Goal: Task Accomplishment & Management: Manage account settings

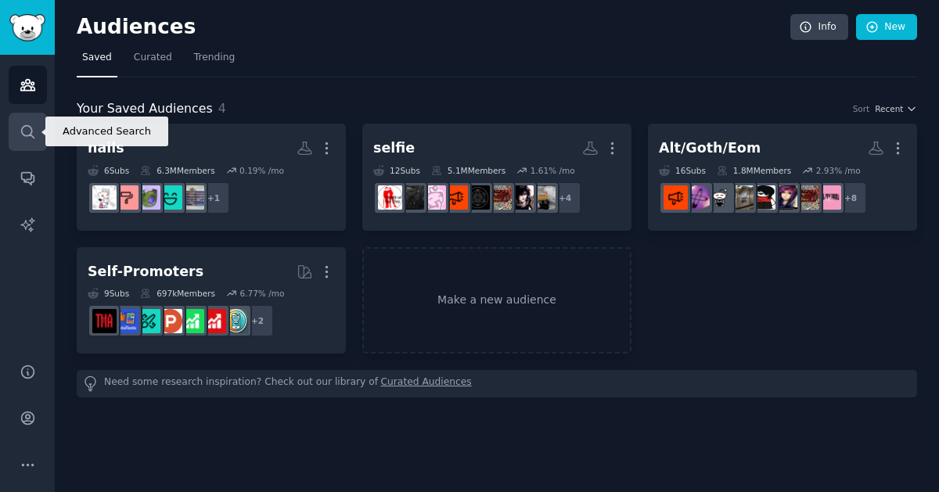
click at [27, 140] on link "Search" at bounding box center [28, 132] width 38 height 38
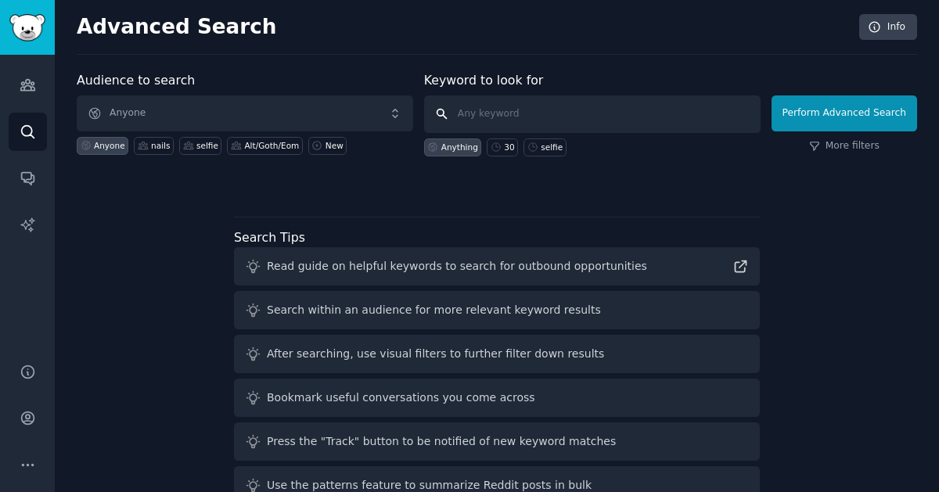
click at [643, 125] on input "text" at bounding box center [592, 114] width 336 height 38
type input "spookygw"
click button "Perform Advanced Search" at bounding box center [844, 113] width 146 height 36
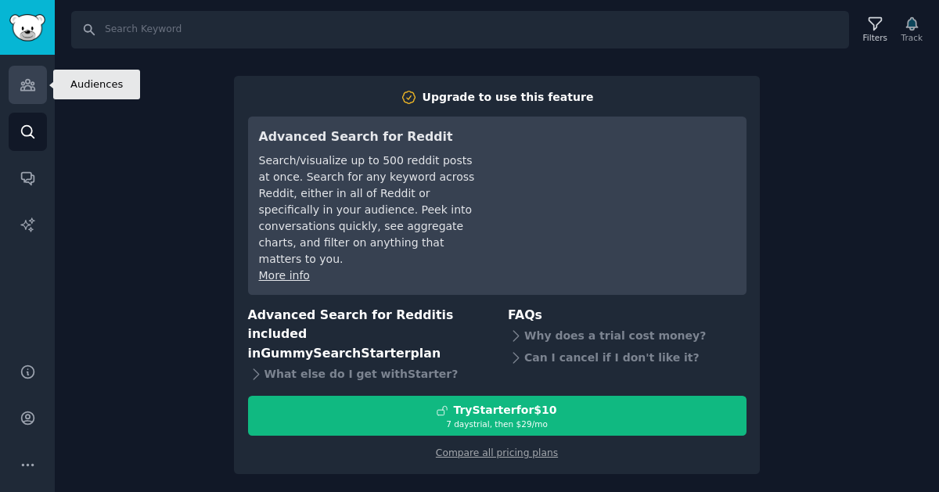
click at [25, 81] on icon "Sidebar" at bounding box center [27, 85] width 14 height 11
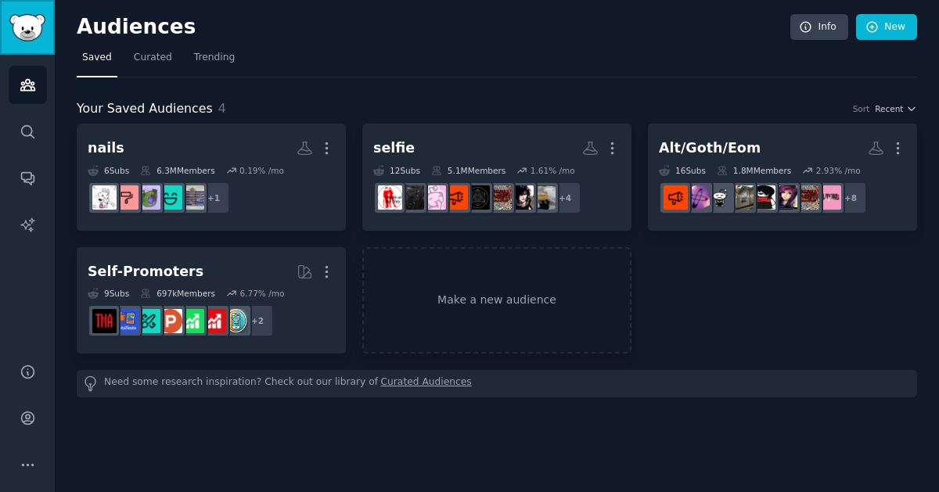
click at [14, 33] on img "Sidebar" at bounding box center [27, 27] width 36 height 27
click at [529, 311] on link "Make a new audience" at bounding box center [496, 300] width 269 height 107
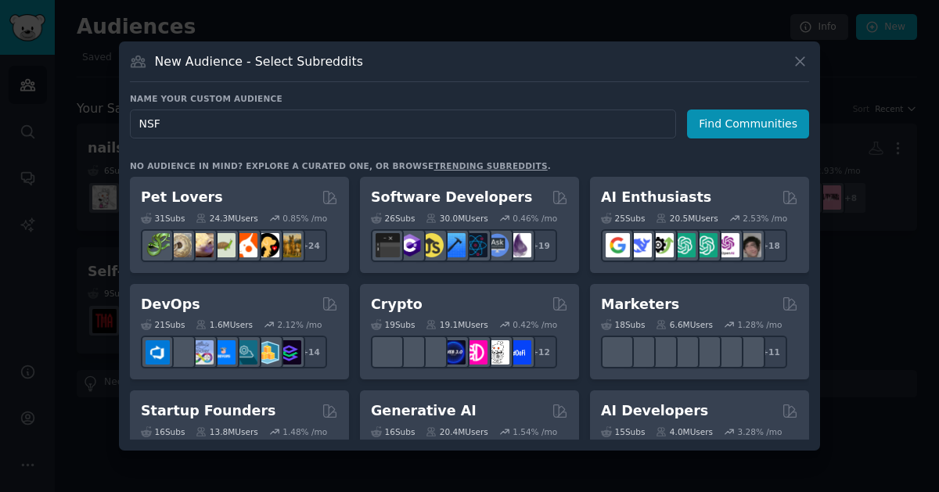
type input "NSFW"
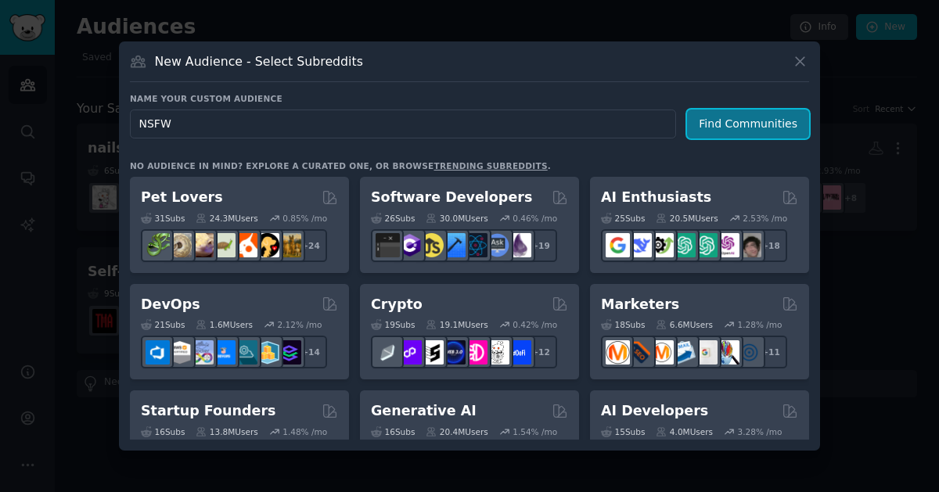
click at [713, 132] on button "Find Communities" at bounding box center [748, 124] width 122 height 29
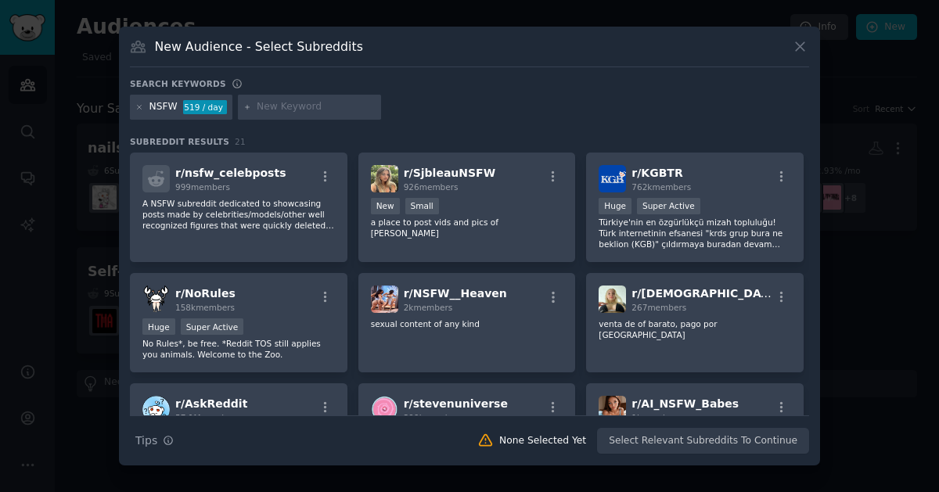
click at [315, 110] on input "text" at bounding box center [316, 107] width 119 height 14
type input "spookygw"
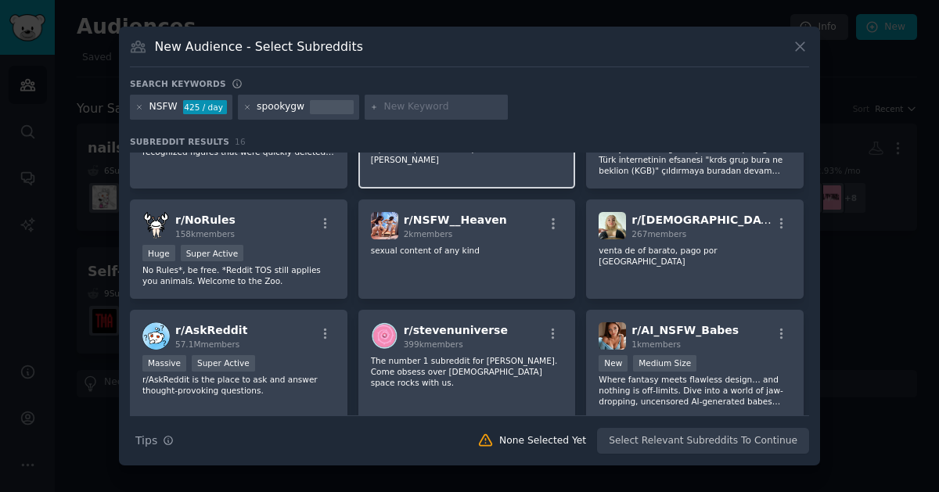
scroll to position [78, 0]
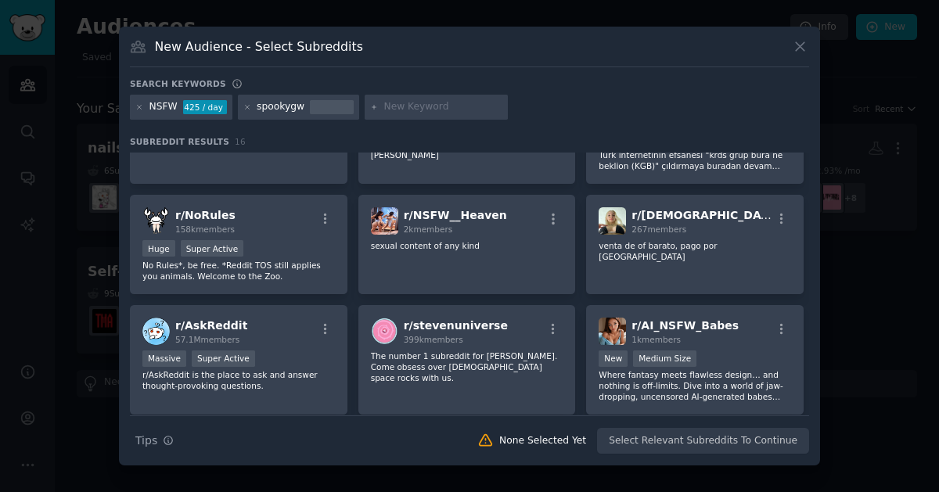
click at [318, 105] on div at bounding box center [332, 107] width 44 height 14
click at [280, 110] on div "spookygw" at bounding box center [281, 107] width 48 height 14
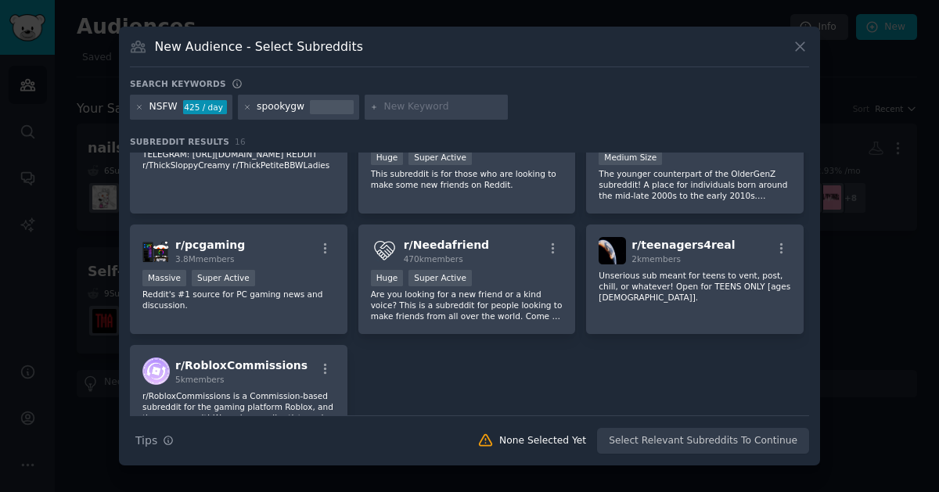
scroll to position [0, 0]
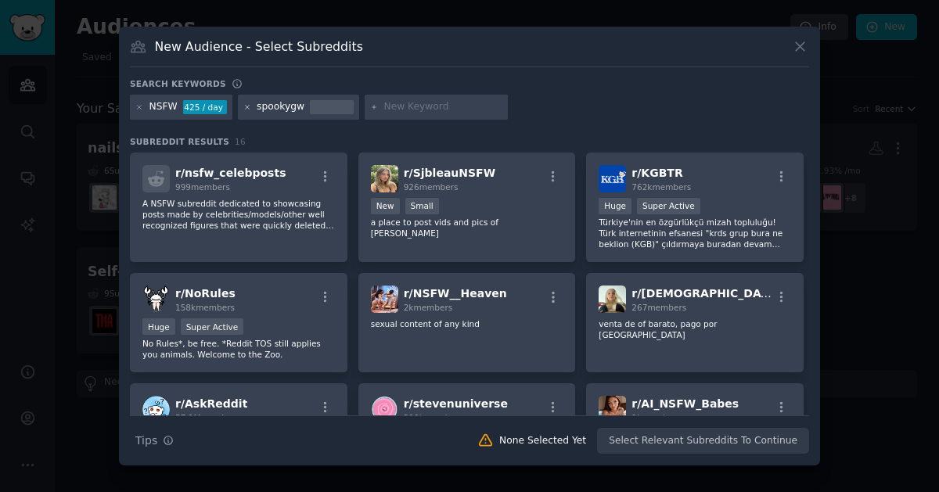
click at [245, 109] on icon at bounding box center [247, 107] width 4 height 4
click at [286, 110] on input "text" at bounding box center [316, 107] width 119 height 14
type input "GW"
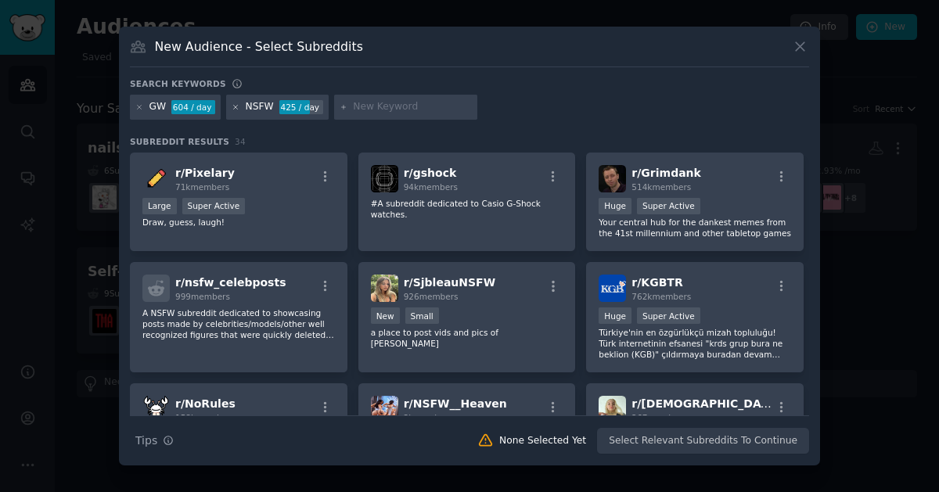
click at [233, 109] on icon at bounding box center [236, 107] width 9 height 9
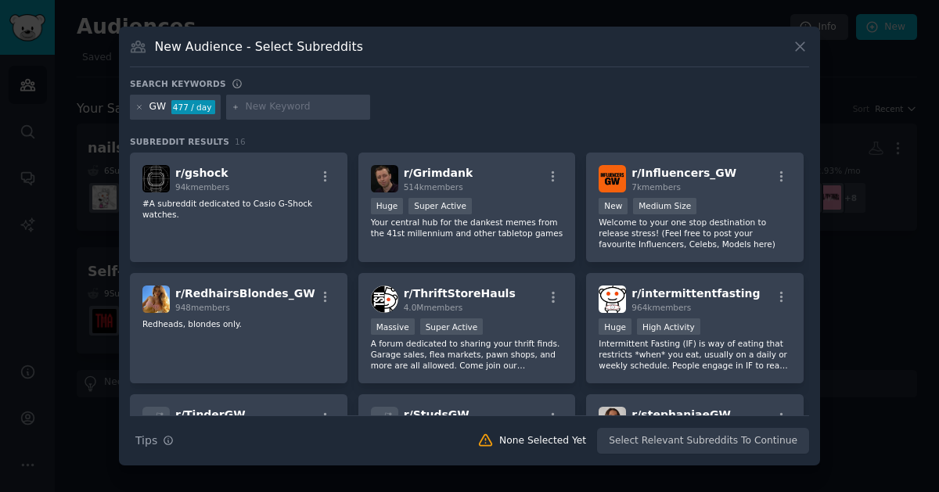
click at [249, 105] on input "text" at bounding box center [305, 107] width 119 height 14
type input "spooky"
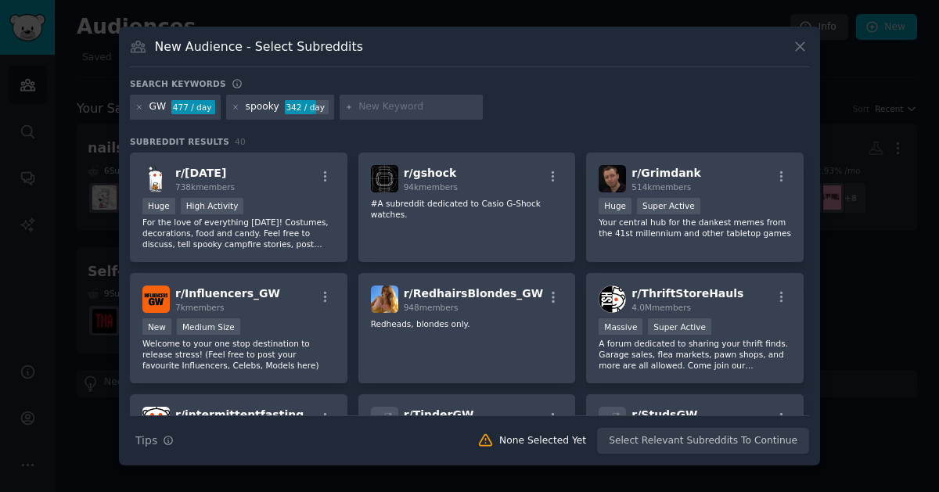
scroll to position [1, 0]
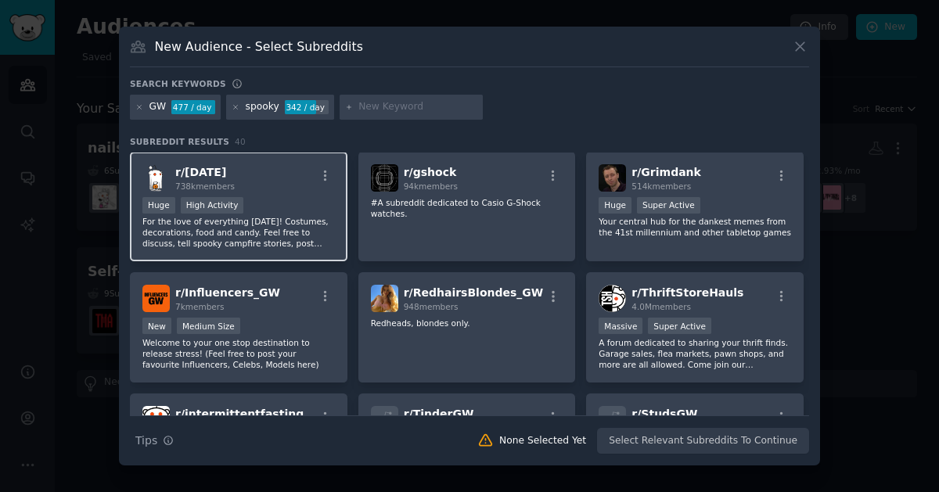
click at [254, 212] on div "Huge High Activity" at bounding box center [238, 207] width 192 height 20
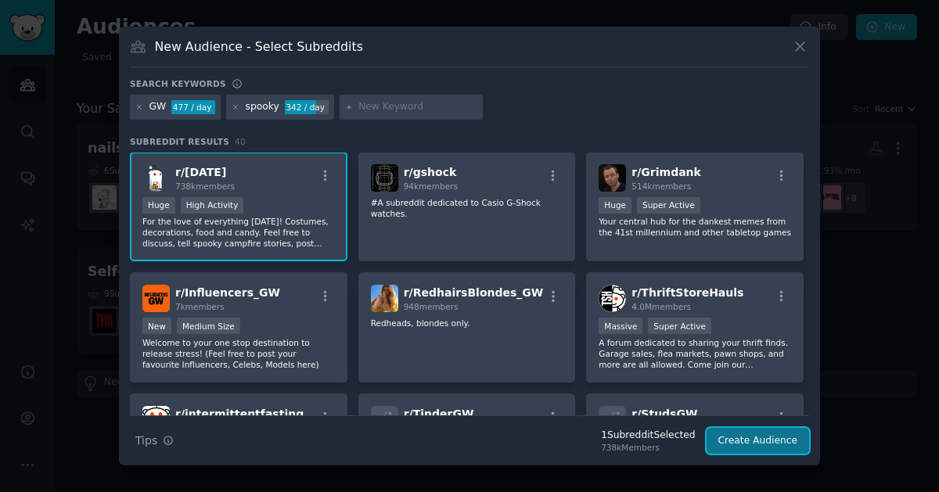
click at [744, 443] on button "Create Audience" at bounding box center [757, 441] width 103 height 27
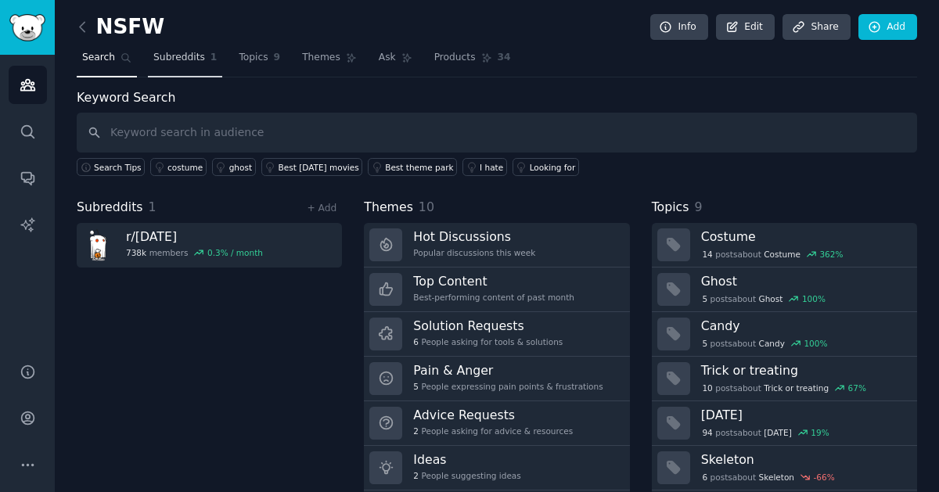
click at [180, 65] on link "Subreddits 1" at bounding box center [185, 61] width 74 height 32
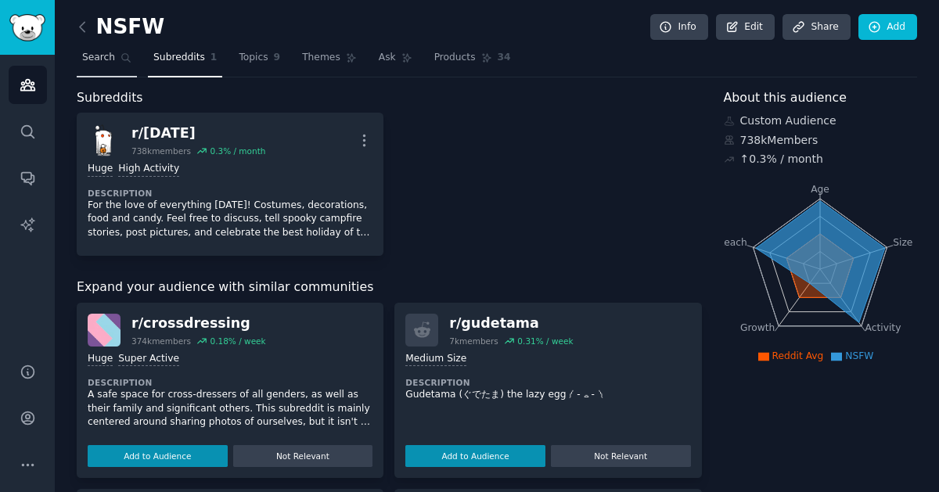
click at [97, 66] on link "Search" at bounding box center [107, 61] width 60 height 32
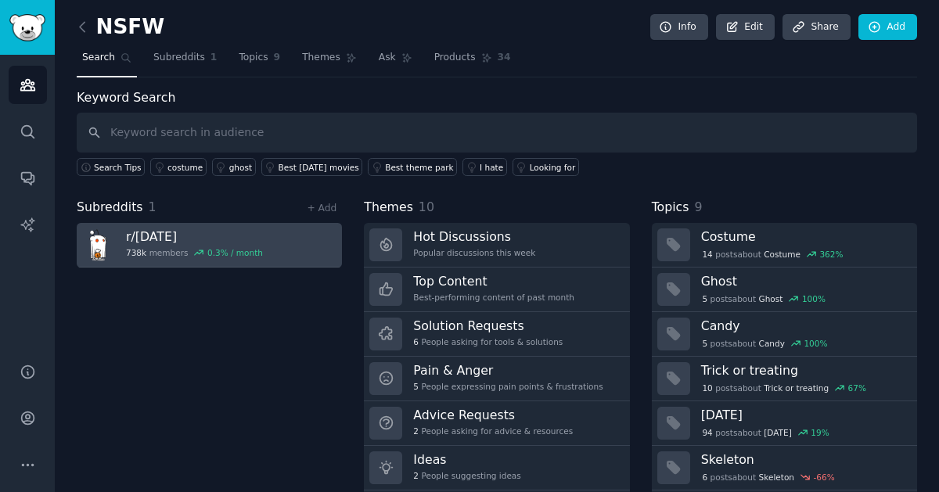
scroll to position [43, 0]
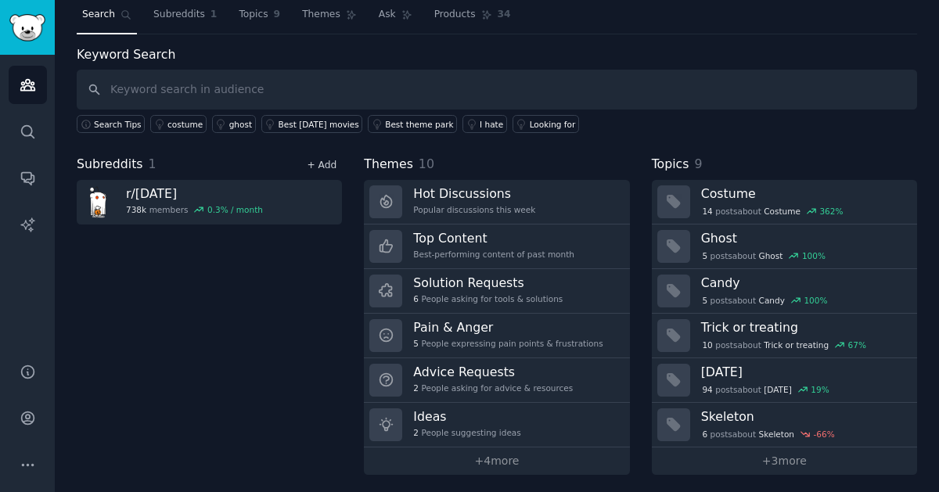
click at [319, 165] on link "+ Add" at bounding box center [322, 165] width 30 height 11
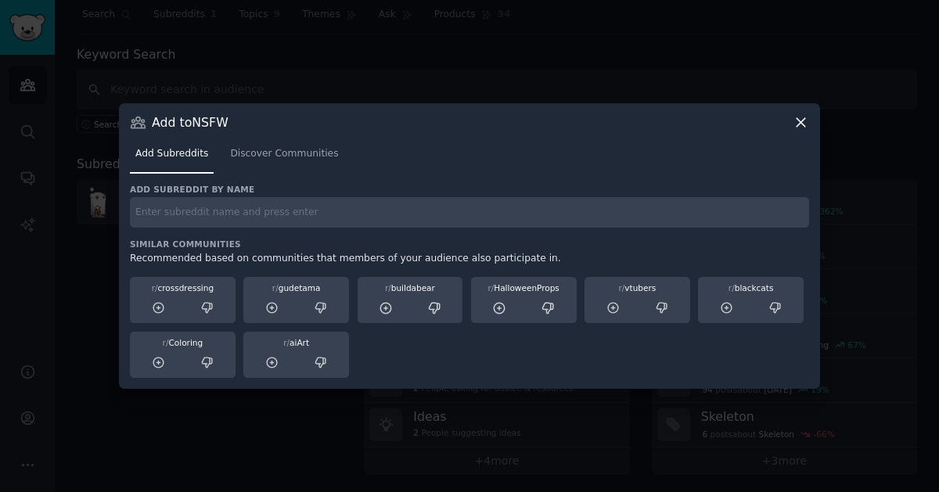
click at [256, 213] on input "text" at bounding box center [469, 212] width 679 height 31
type input "spookygw"
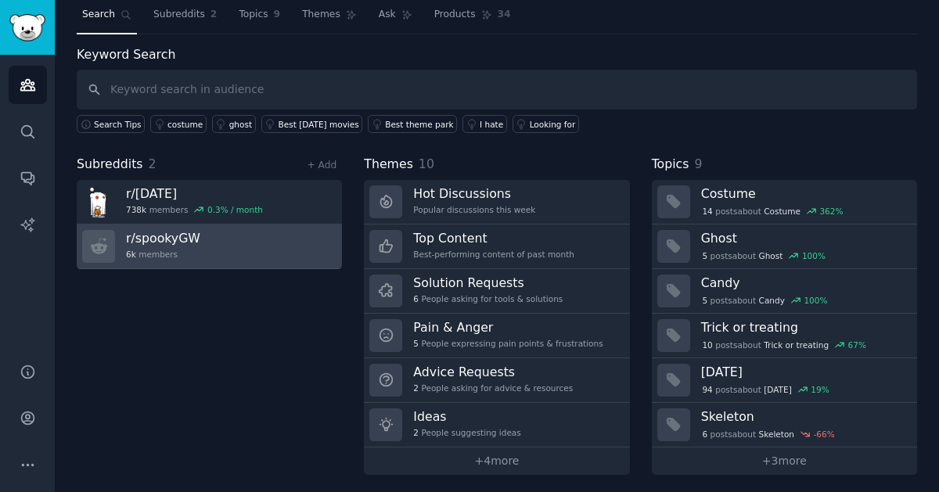
click at [220, 255] on link "r/ spookyGW 6k members" at bounding box center [209, 247] width 265 height 45
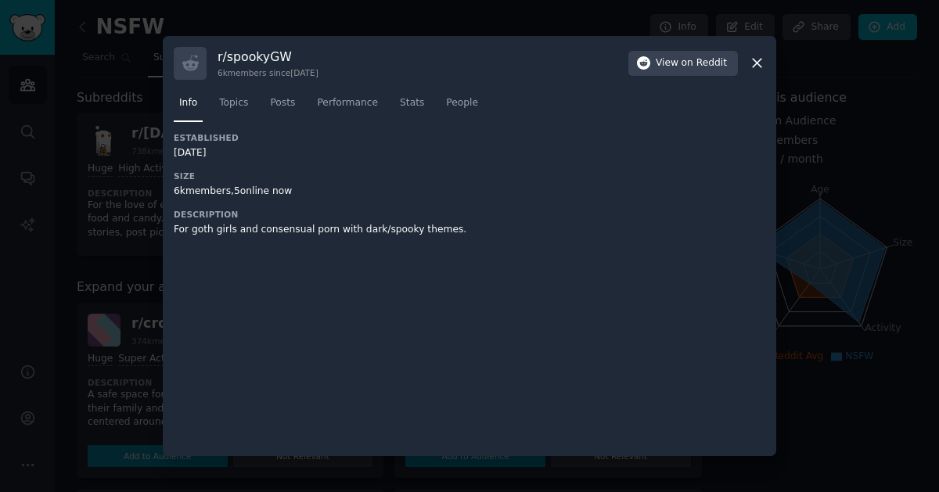
click at [758, 65] on icon at bounding box center [757, 63] width 9 height 9
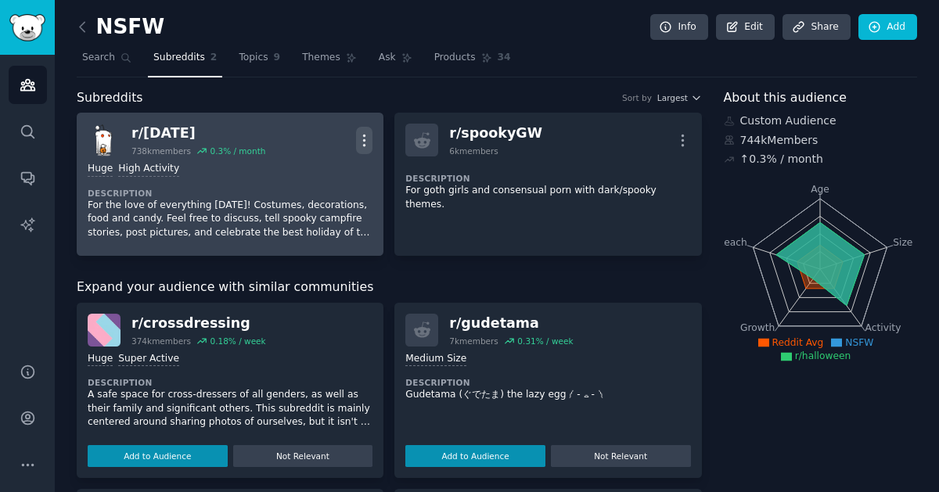
click at [364, 145] on icon "button" at bounding box center [365, 140] width 2 height 11
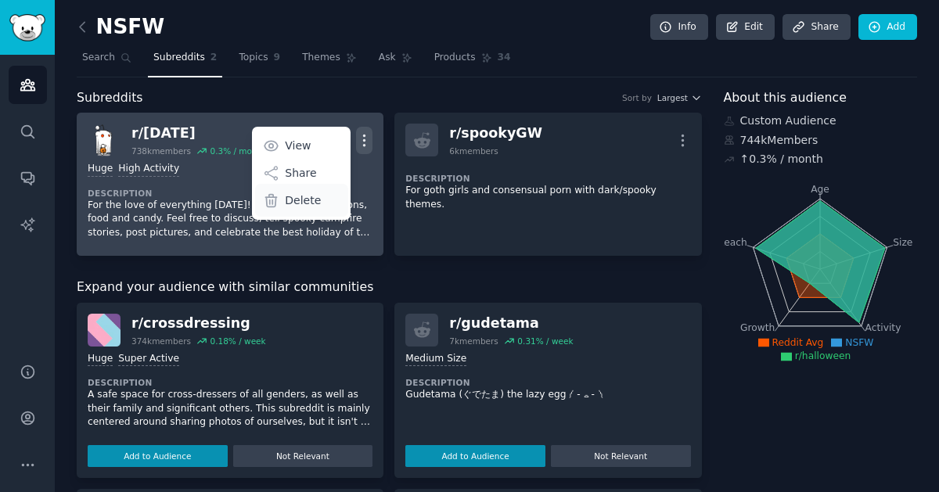
click at [319, 204] on div "Delete" at bounding box center [301, 200] width 93 height 33
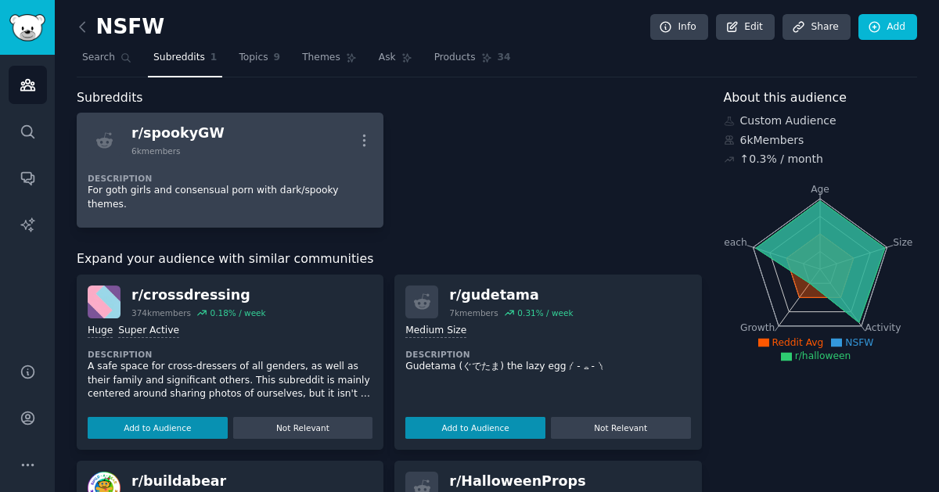
click at [176, 165] on div "Description For goth girls and consensual porn with dark/spooky themes." at bounding box center [230, 186] width 285 height 60
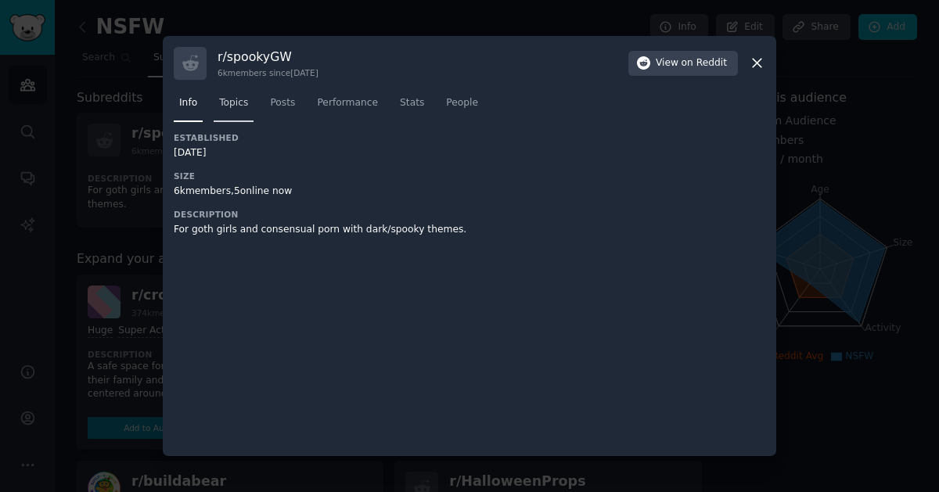
click at [235, 99] on span "Topics" at bounding box center [233, 103] width 29 height 14
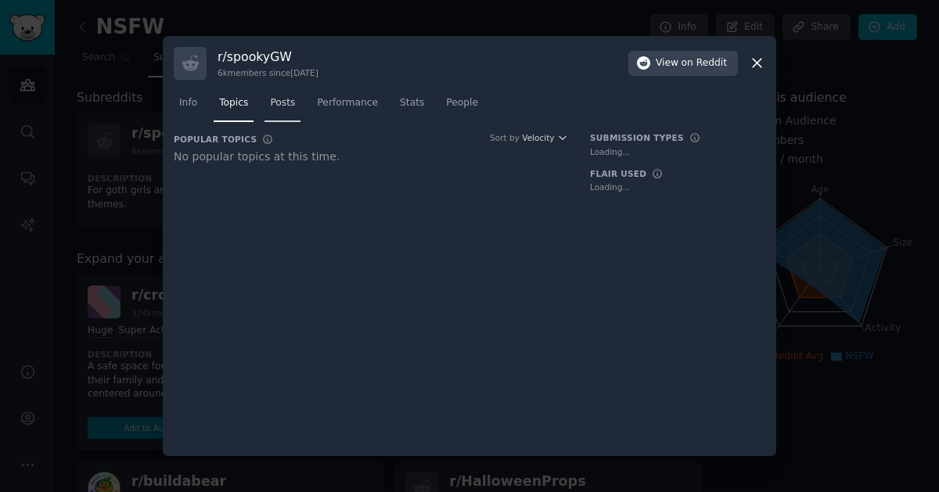
click at [282, 106] on span "Posts" at bounding box center [282, 103] width 25 height 14
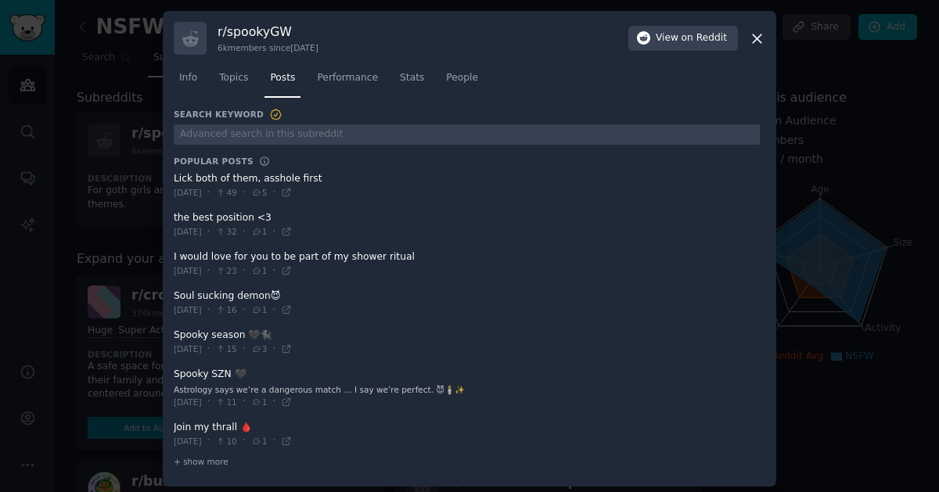
click at [322, 106] on div "Info Topics Posts Performance Stats People" at bounding box center [469, 81] width 591 height 53
click at [756, 38] on icon at bounding box center [757, 39] width 16 height 16
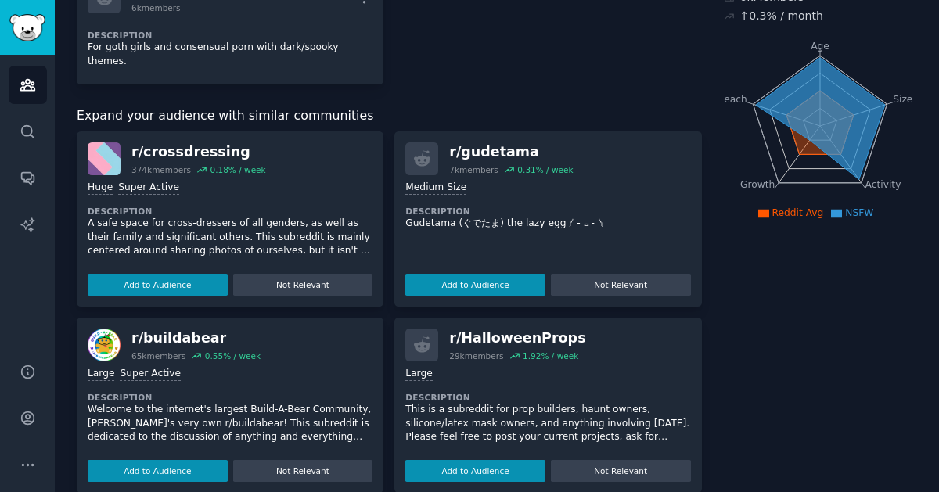
scroll to position [144, 0]
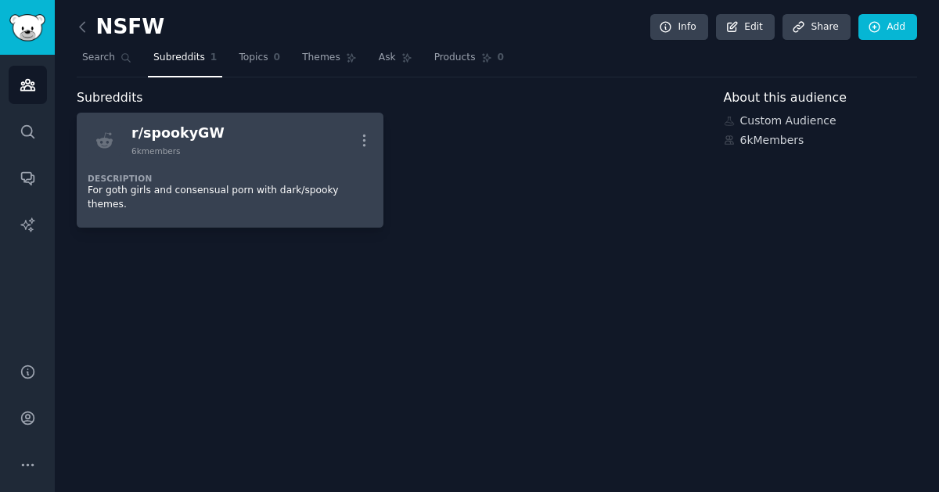
click at [338, 186] on p "For goth girls and consensual porn with dark/spooky themes." at bounding box center [230, 197] width 285 height 27
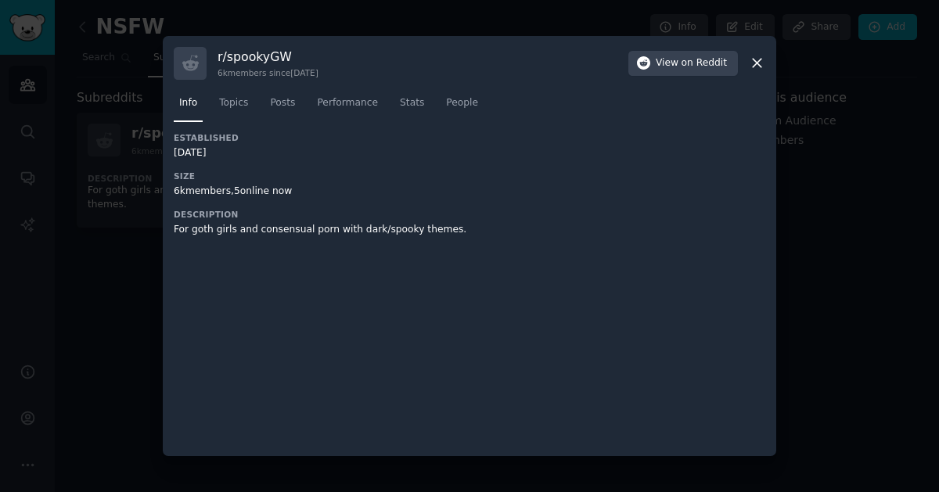
click at [759, 65] on icon at bounding box center [757, 63] width 9 height 9
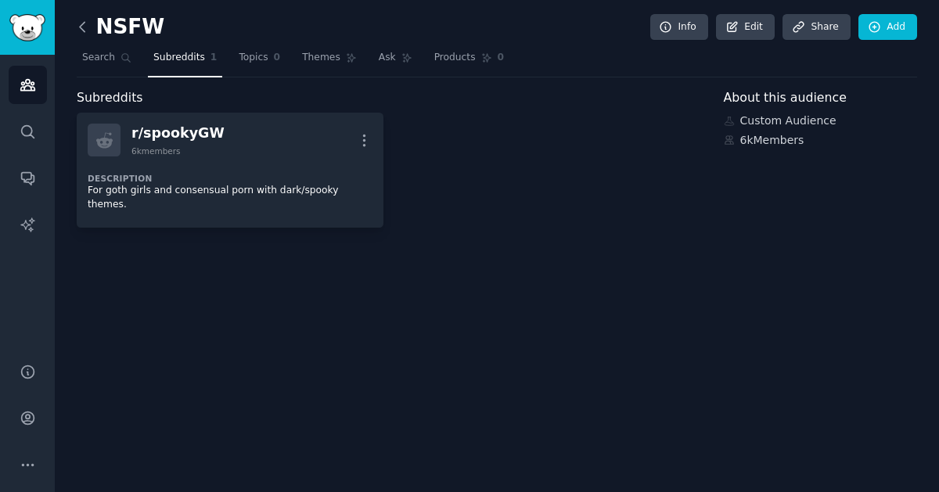
click at [80, 30] on icon at bounding box center [82, 27] width 16 height 16
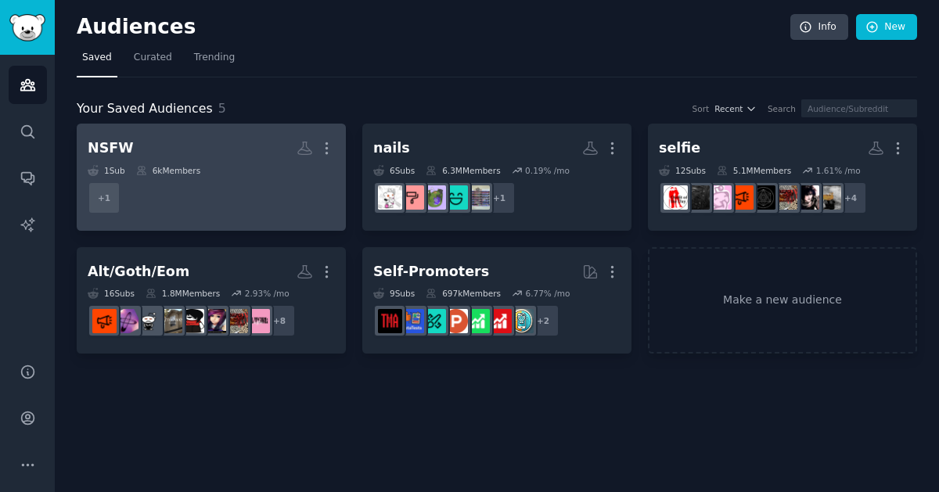
click at [235, 209] on dd "+ 1" at bounding box center [211, 198] width 247 height 44
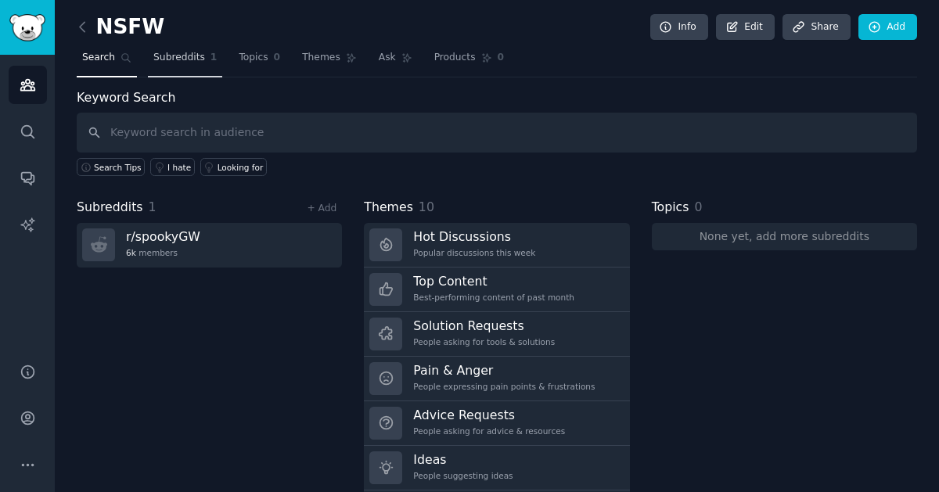
click at [189, 54] on span "Subreddits" at bounding box center [179, 58] width 52 height 14
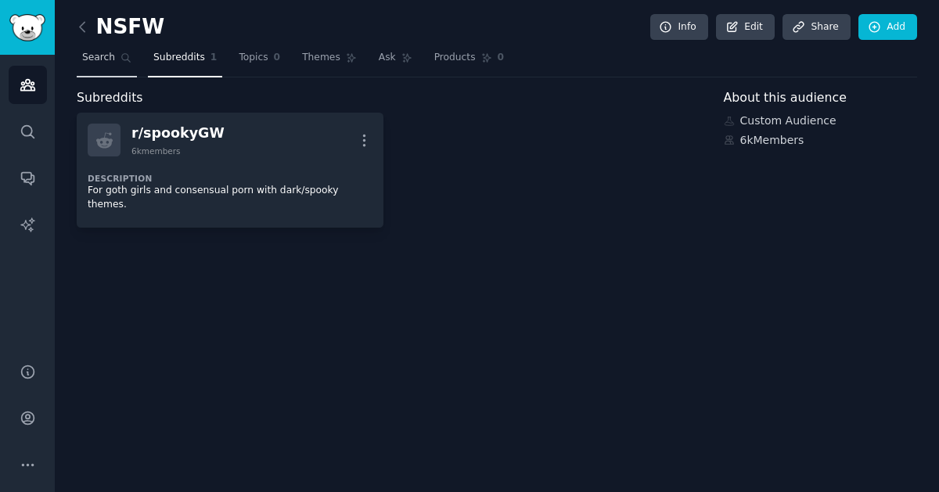
click at [103, 53] on span "Search" at bounding box center [98, 58] width 33 height 14
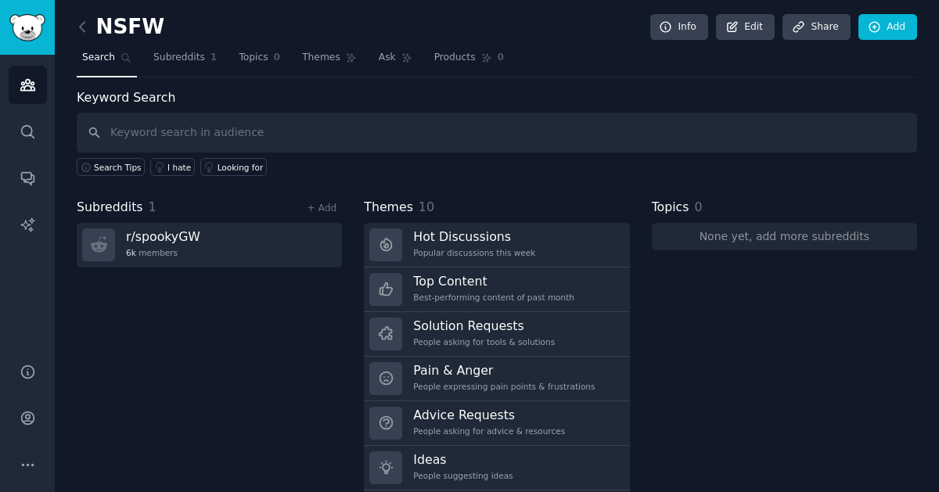
click at [224, 128] on input "text" at bounding box center [497, 133] width 840 height 40
type input "goth"
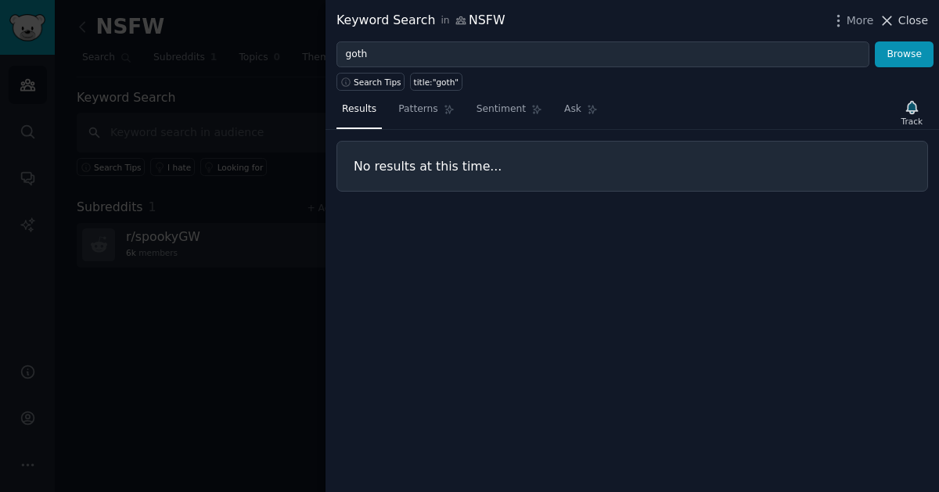
click at [911, 22] on span "Close" at bounding box center [913, 21] width 30 height 16
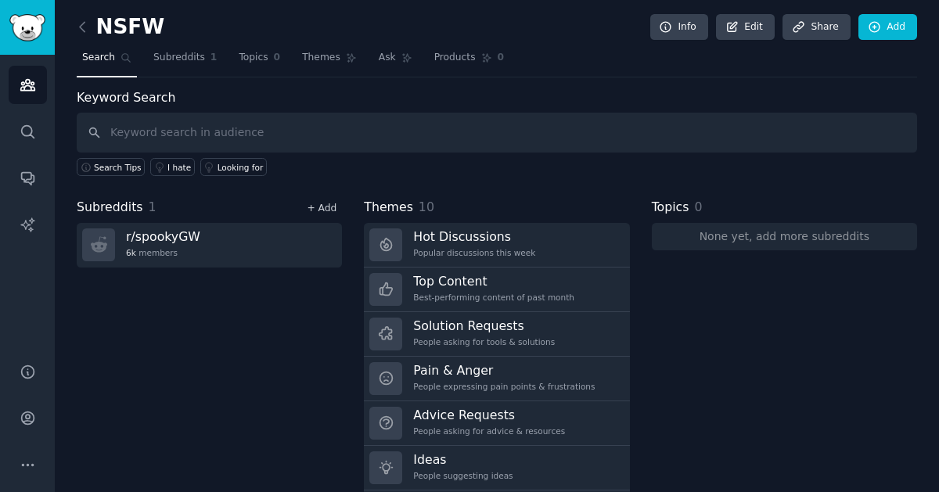
click at [329, 210] on link "+ Add" at bounding box center [322, 208] width 30 height 11
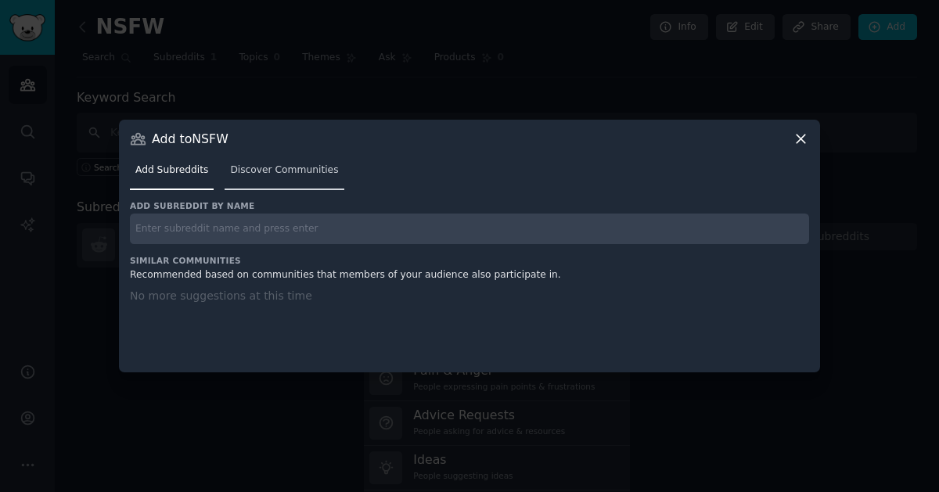
click at [262, 179] on link "Discover Communities" at bounding box center [284, 174] width 119 height 32
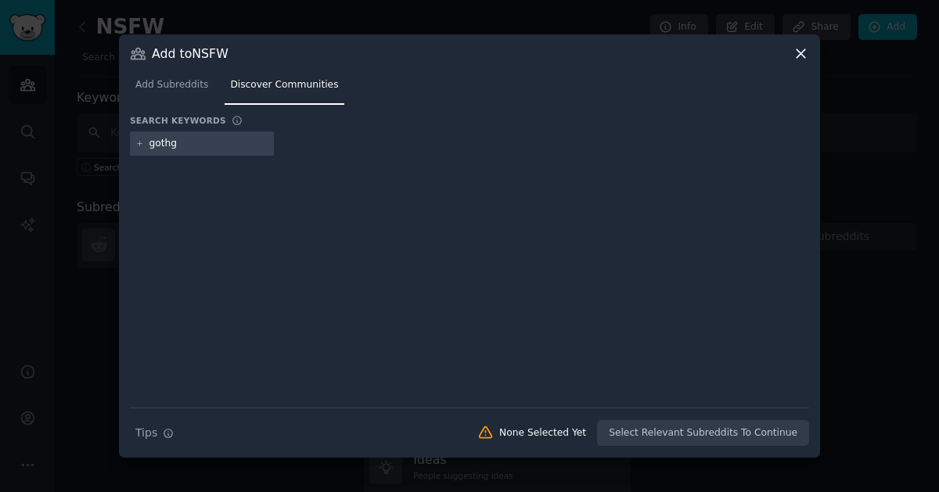
type input "gothgw"
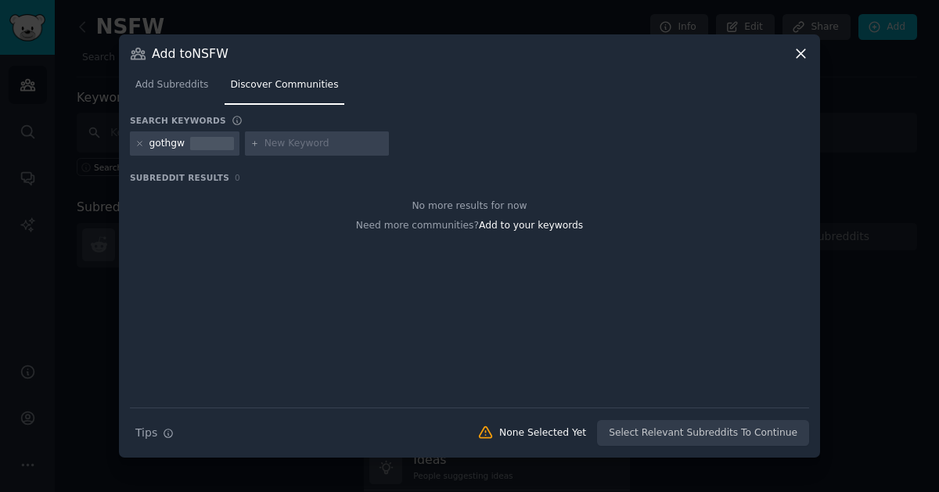
click at [138, 148] on div at bounding box center [139, 144] width 9 height 14
click at [301, 145] on input "text" at bounding box center [323, 144] width 119 height 14
click at [138, 144] on icon at bounding box center [139, 143] width 9 height 9
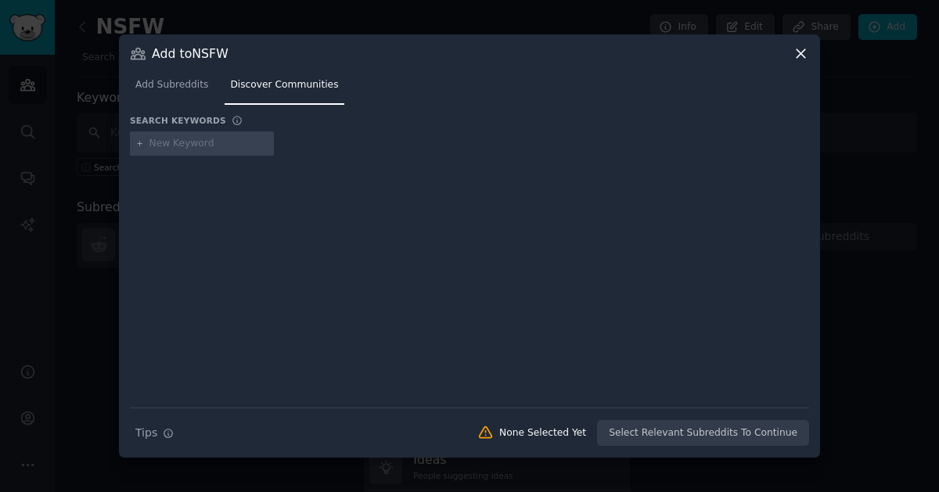
click at [186, 141] on input "text" at bounding box center [208, 144] width 119 height 14
type input "nsfw"
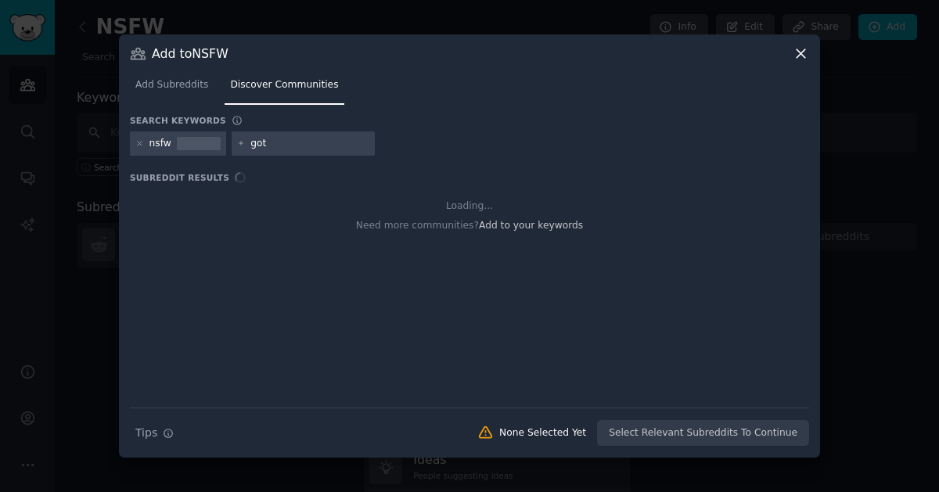
type input "goth"
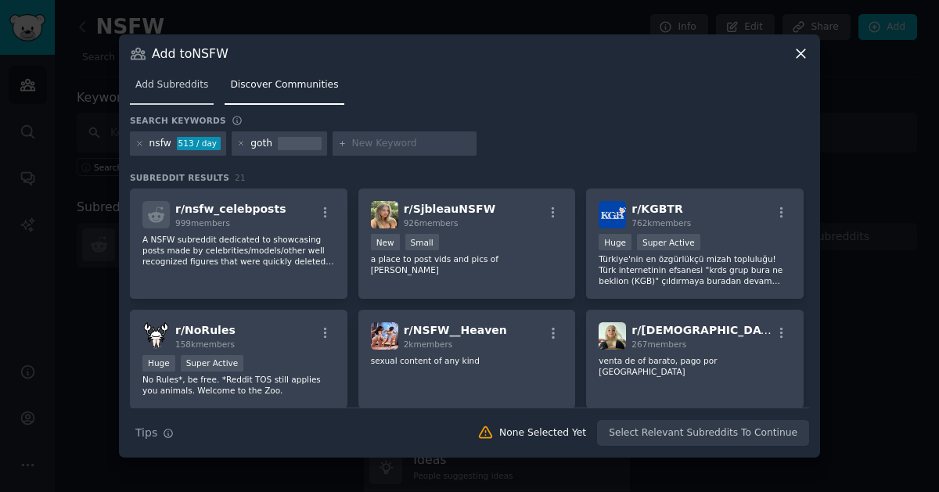
click at [187, 99] on link "Add Subreddits" at bounding box center [172, 89] width 84 height 32
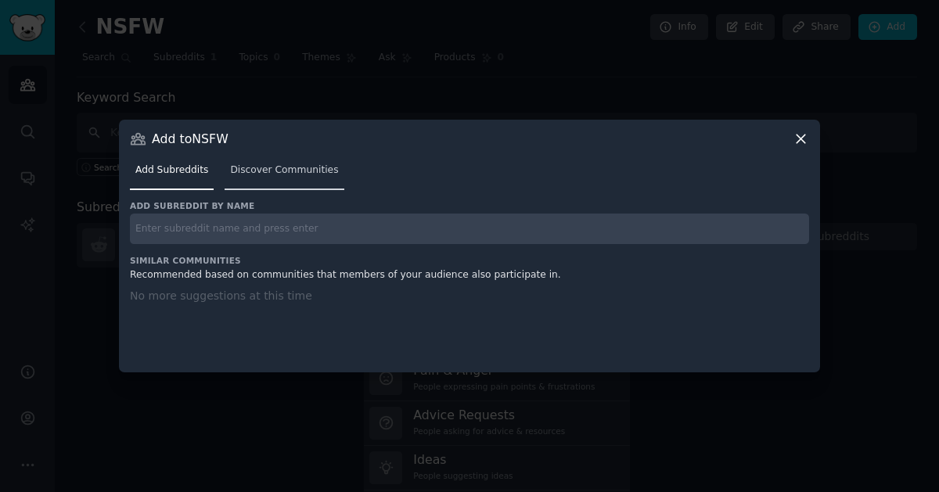
click at [268, 181] on link "Discover Communities" at bounding box center [284, 174] width 119 height 32
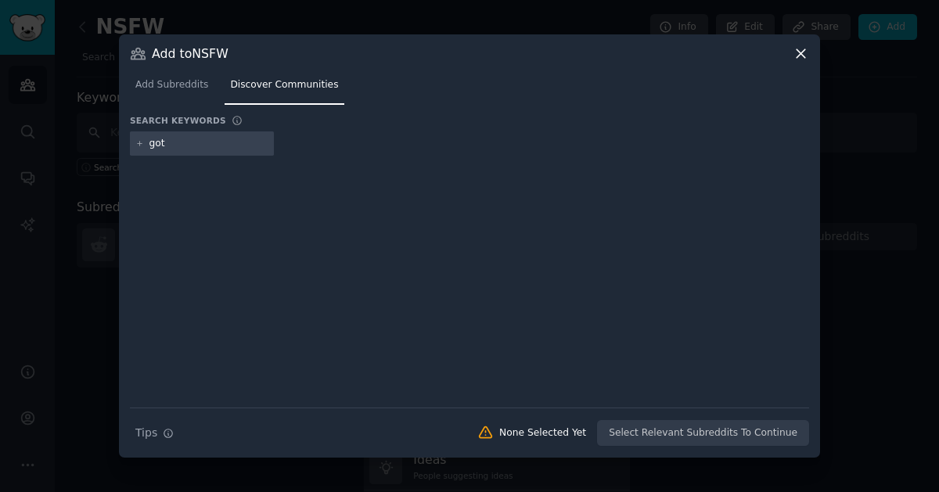
type input "goth"
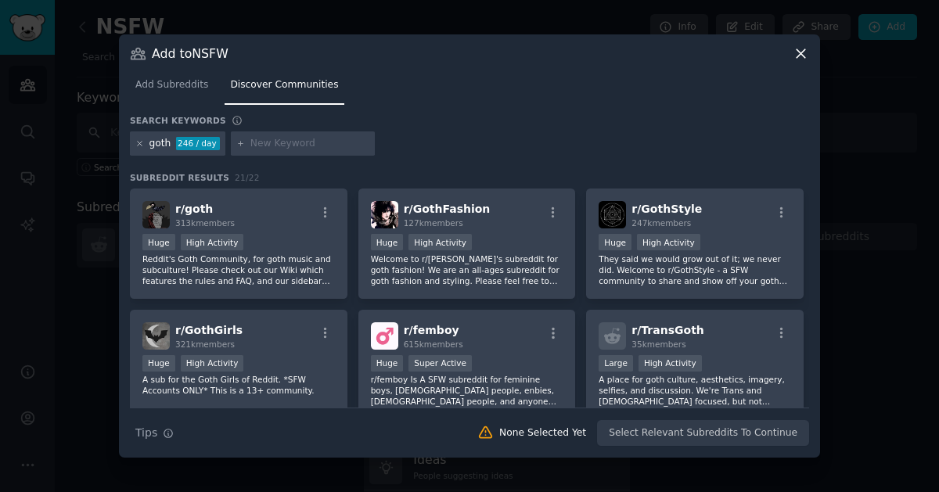
click at [138, 146] on icon at bounding box center [139, 143] width 9 height 9
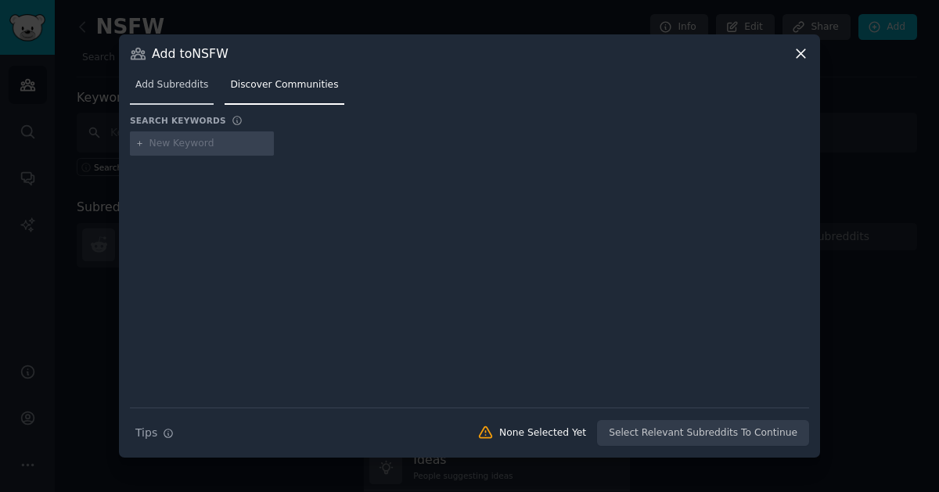
click at [165, 89] on span "Add Subreddits" at bounding box center [171, 85] width 73 height 14
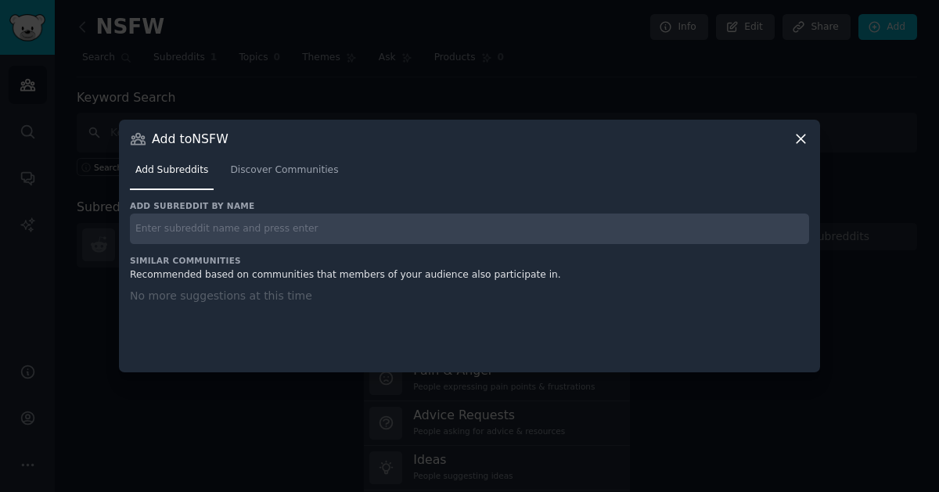
click at [250, 225] on input "text" at bounding box center [469, 229] width 679 height 31
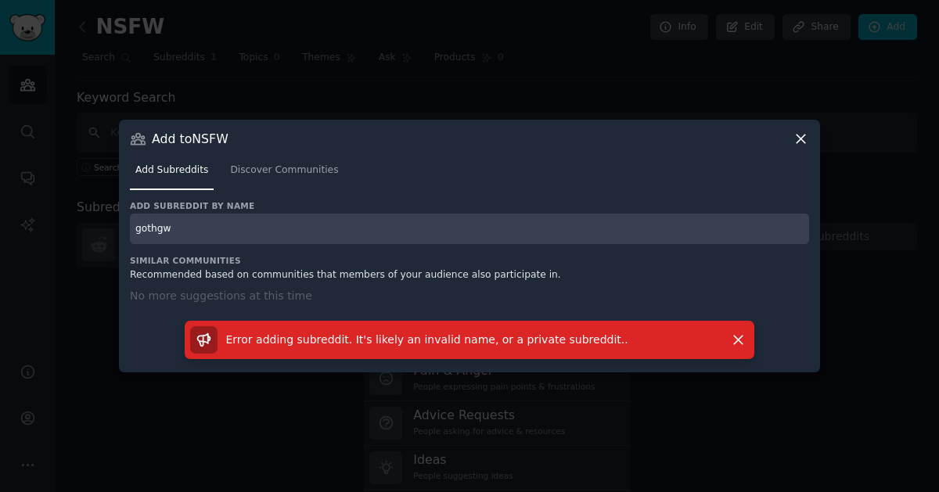
click at [167, 231] on input "gothgw" at bounding box center [469, 229] width 679 height 31
type input "gothsluts"
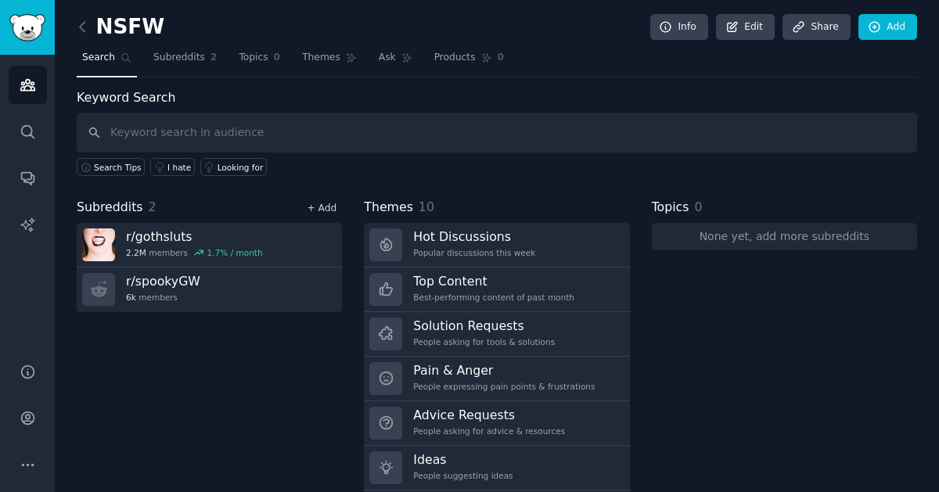
click at [329, 208] on link "+ Add" at bounding box center [322, 208] width 30 height 11
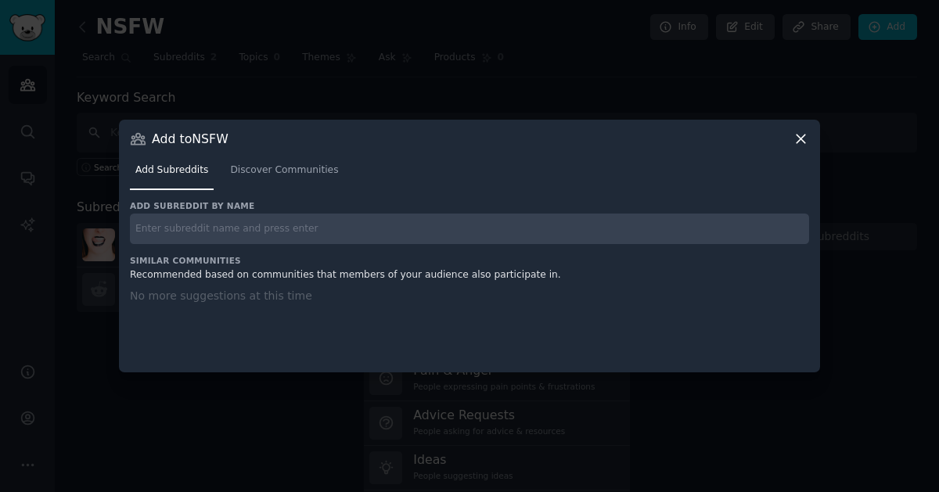
click at [214, 228] on input "text" at bounding box center [469, 229] width 679 height 31
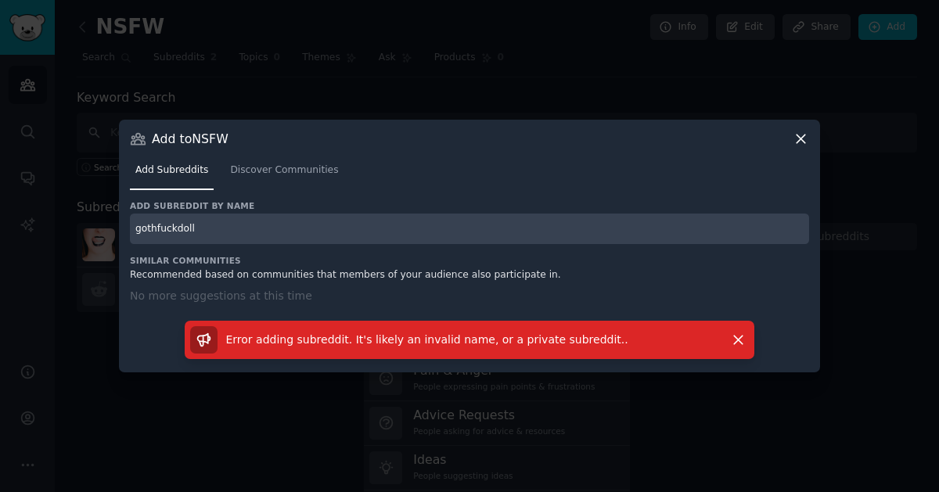
click at [230, 234] on input "gothfuckdoll" at bounding box center [469, 229] width 679 height 31
type input "gothfuckdolls"
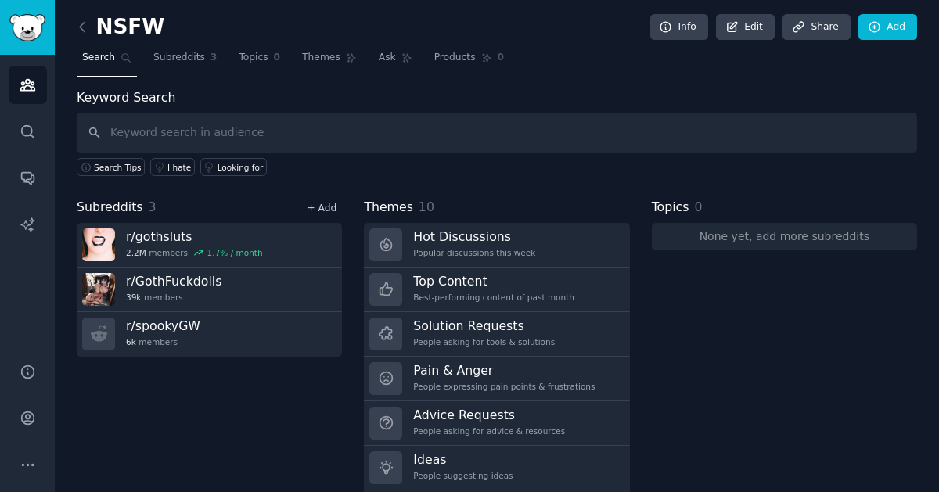
click at [325, 204] on link "+ Add" at bounding box center [322, 208] width 30 height 11
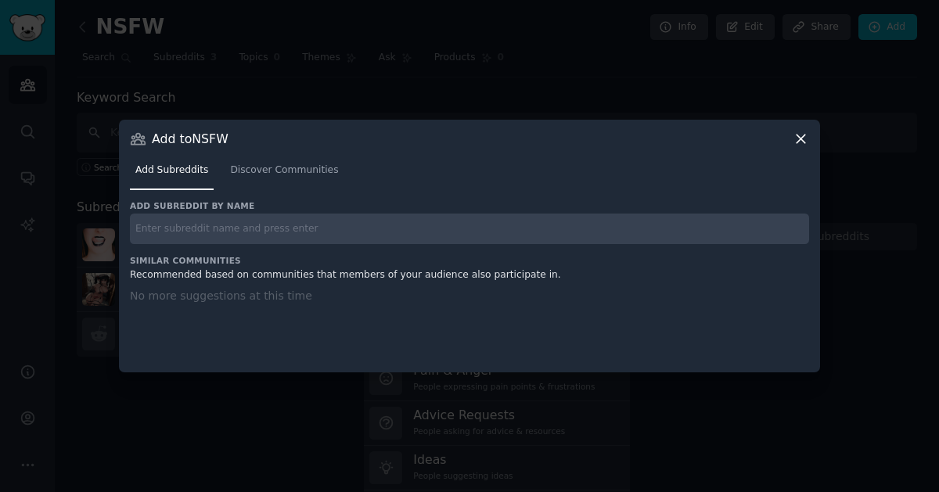
click at [307, 229] on input "text" at bounding box center [469, 229] width 679 height 31
click at [254, 225] on input "goths" at bounding box center [469, 229] width 679 height 31
type input "gothgirls_nsfw"
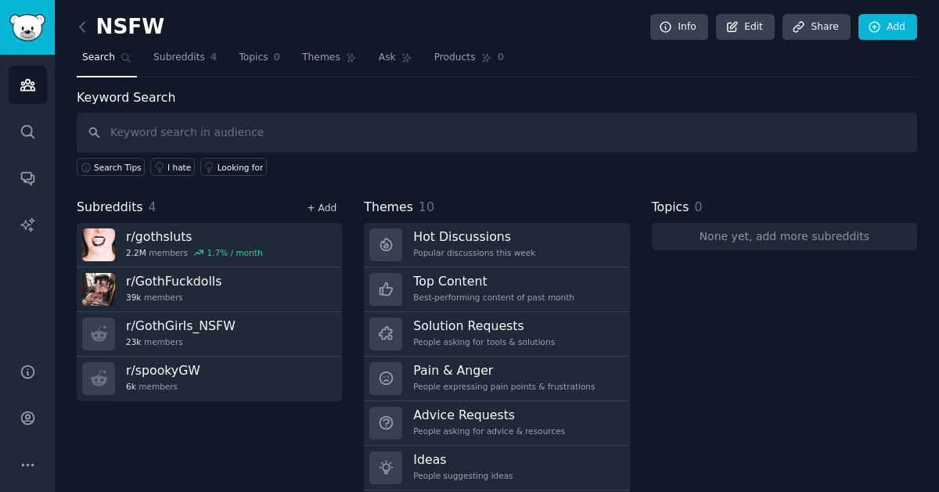
click at [320, 207] on link "+ Add" at bounding box center [322, 208] width 30 height 11
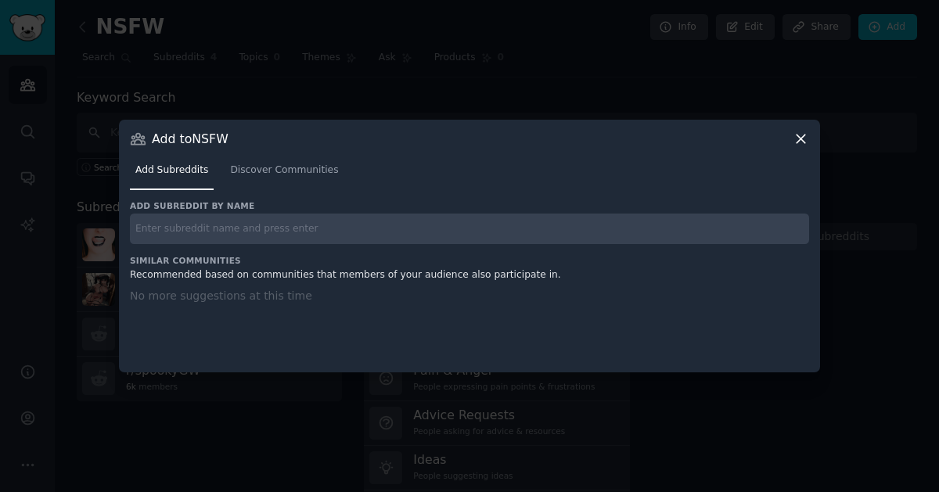
click at [311, 229] on input "text" at bounding box center [469, 229] width 679 height 31
type input "gothsgw"
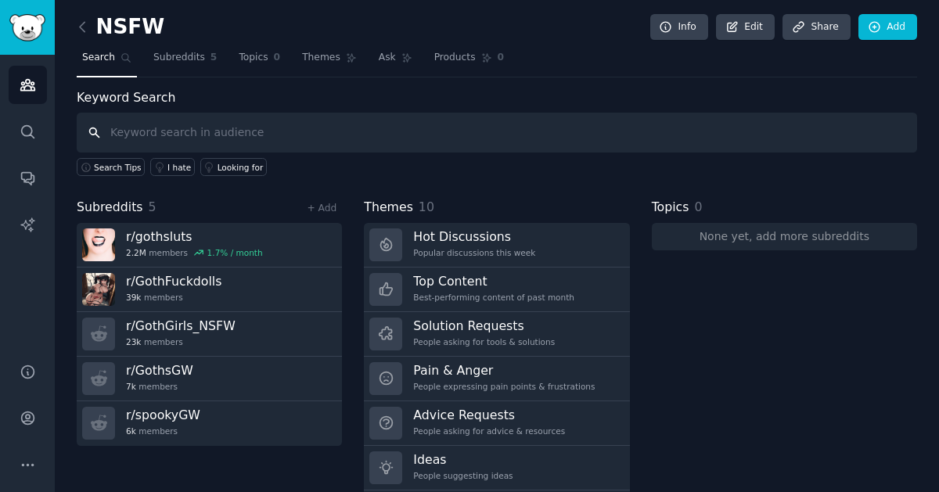
click at [430, 139] on input "text" at bounding box center [497, 133] width 840 height 40
click at [314, 203] on link "+ Add" at bounding box center [322, 208] width 30 height 11
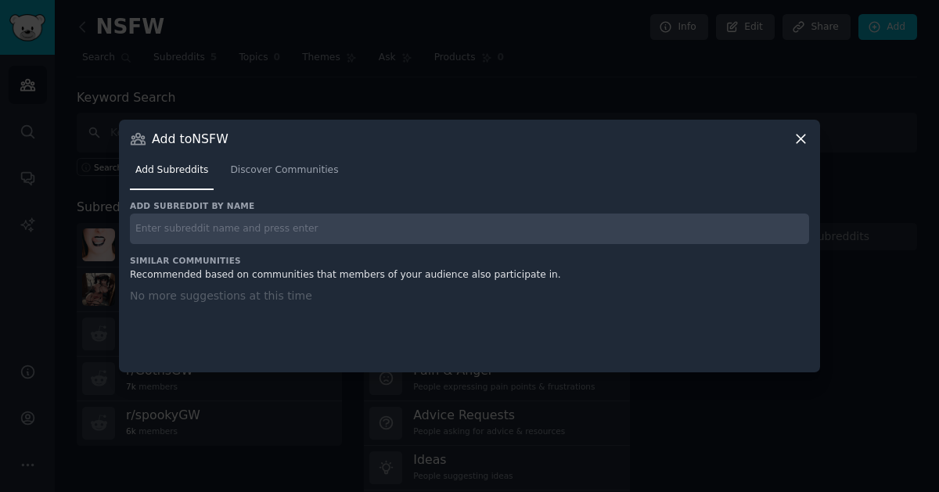
click at [142, 232] on input "text" at bounding box center [469, 229] width 679 height 31
type input "gothmommiesgw"
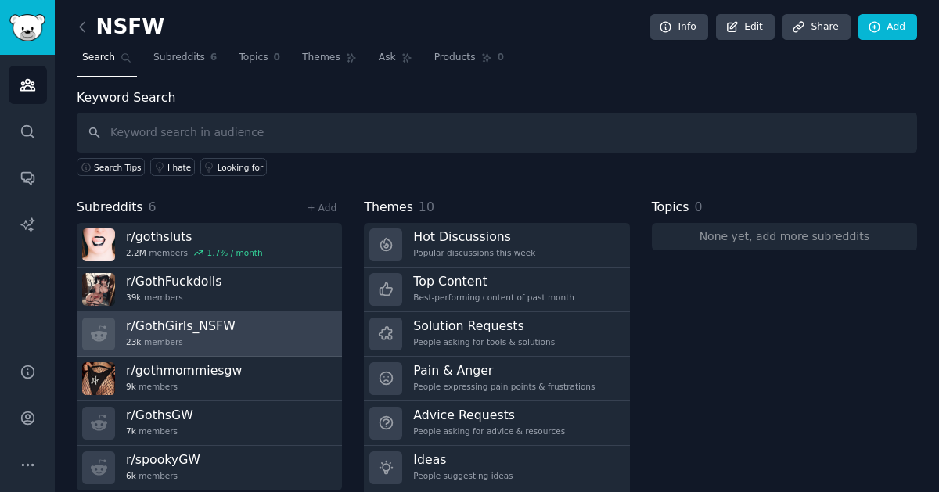
scroll to position [43, 0]
